Goal: Task Accomplishment & Management: Use online tool/utility

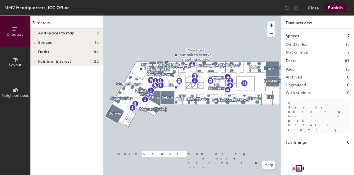
click at [50, 54] on div "Desks 84" at bounding box center [66, 51] width 73 height 9
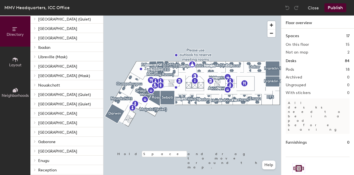
scroll to position [65, 0]
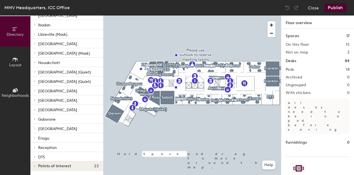
click at [45, 158] on span "DTS" at bounding box center [41, 157] width 7 height 5
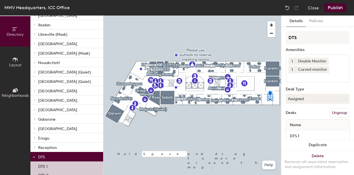
scroll to position [83, 0]
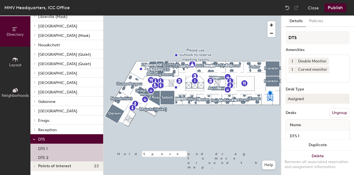
click at [45, 148] on p "DTS 1" at bounding box center [42, 148] width 9 height 6
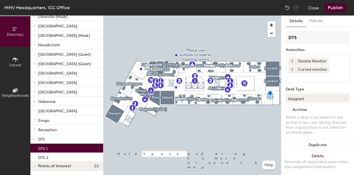
click at [45, 148] on p "DTS 1" at bounding box center [42, 148] width 9 height 6
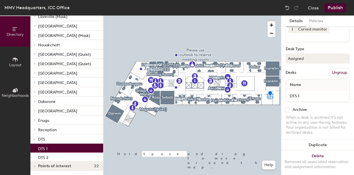
scroll to position [52, 0]
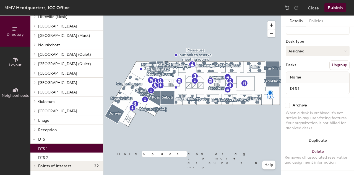
click at [309, 46] on button "Assigned" at bounding box center [318, 51] width 64 height 10
click at [300, 81] on div "Hoteled" at bounding box center [313, 85] width 55 height 8
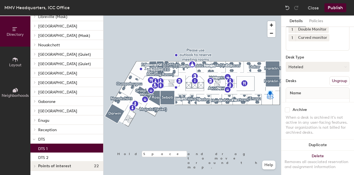
scroll to position [24, 0]
